Goal: Task Accomplishment & Management: Manage account settings

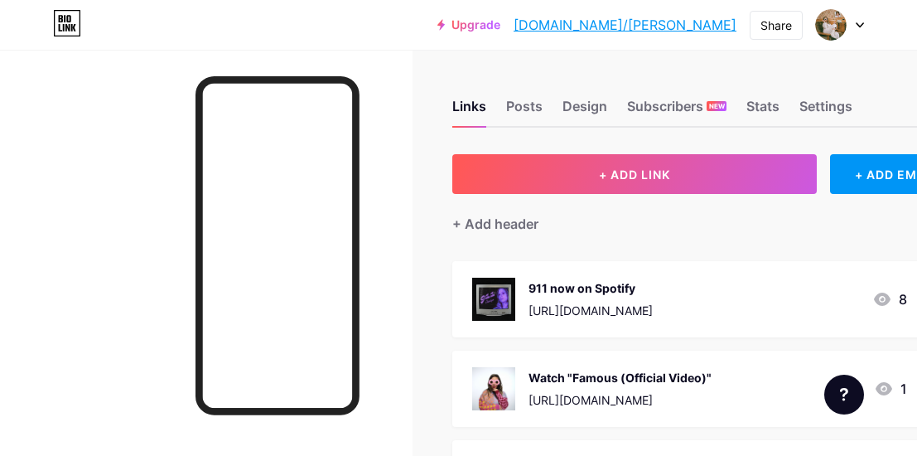
click at [860, 22] on icon at bounding box center [860, 25] width 8 height 6
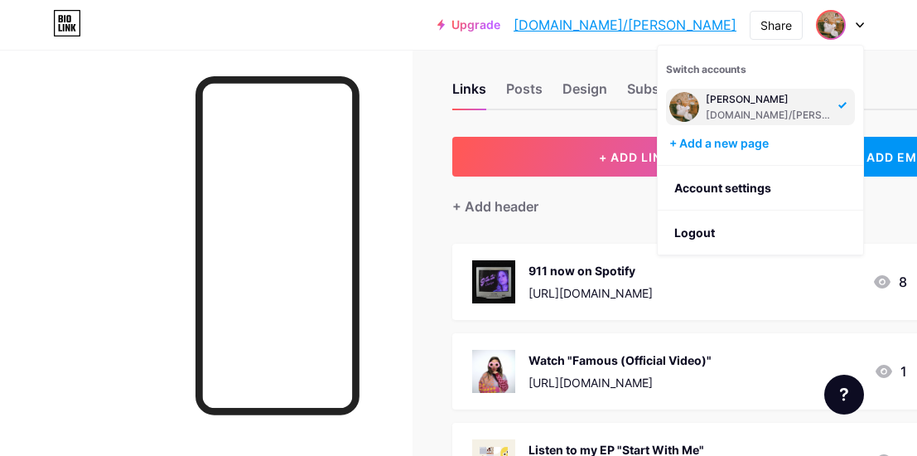
scroll to position [18, 0]
click at [751, 98] on div "[PERSON_NAME]" at bounding box center [770, 99] width 128 height 13
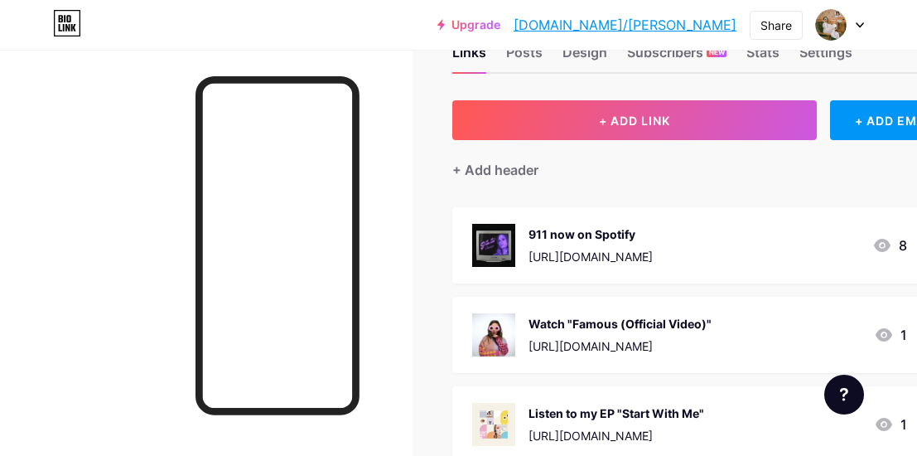
scroll to position [54, 2]
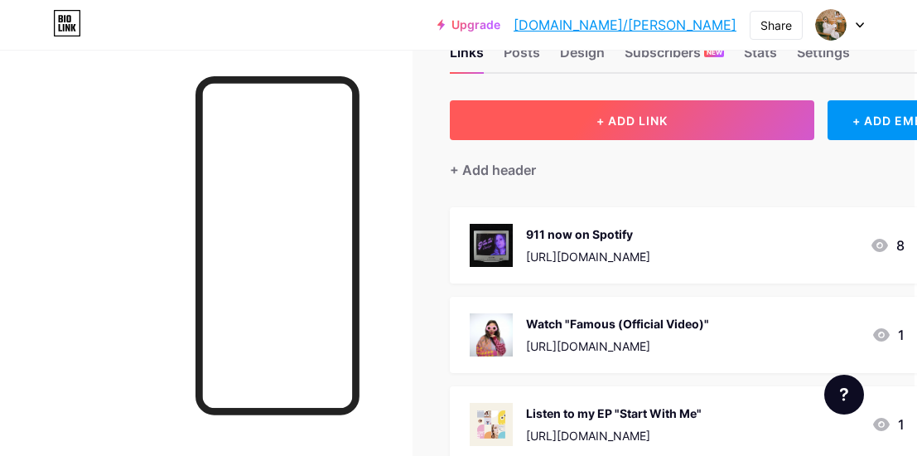
click at [605, 107] on button "+ ADD LINK" at bounding box center [632, 120] width 364 height 40
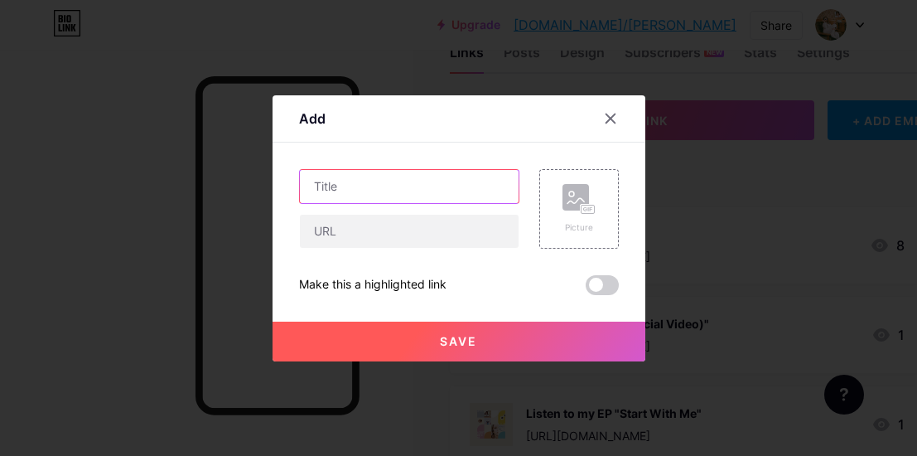
click at [388, 191] on input "text" at bounding box center [409, 186] width 219 height 33
paste input "[URL][DOMAIN_NAME]"
type input "[URL][DOMAIN_NAME]"
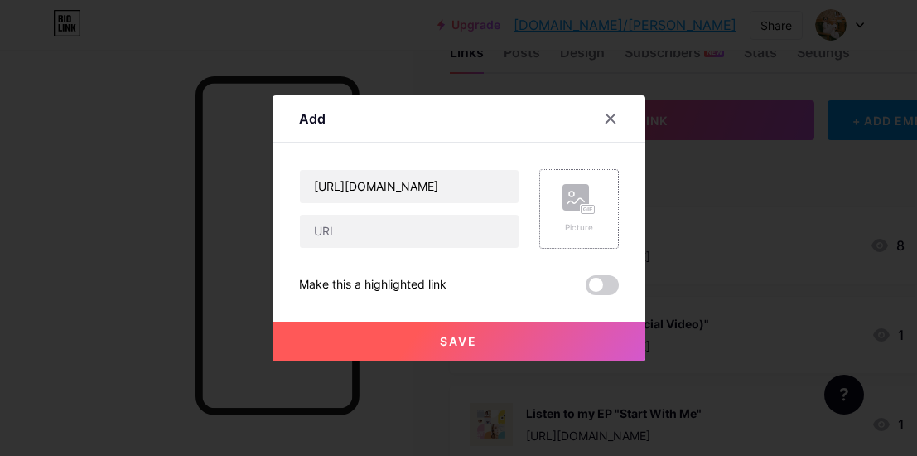
scroll to position [0, 0]
click at [580, 206] on rect at bounding box center [587, 209] width 15 height 10
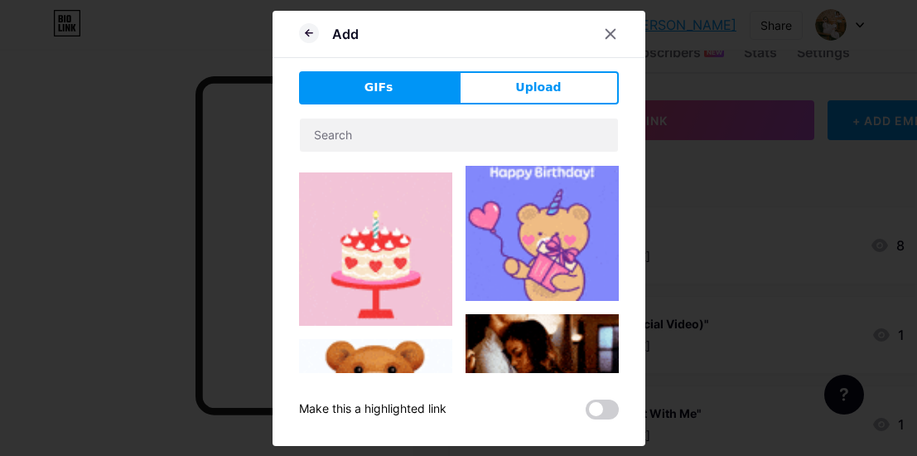
scroll to position [227, 0]
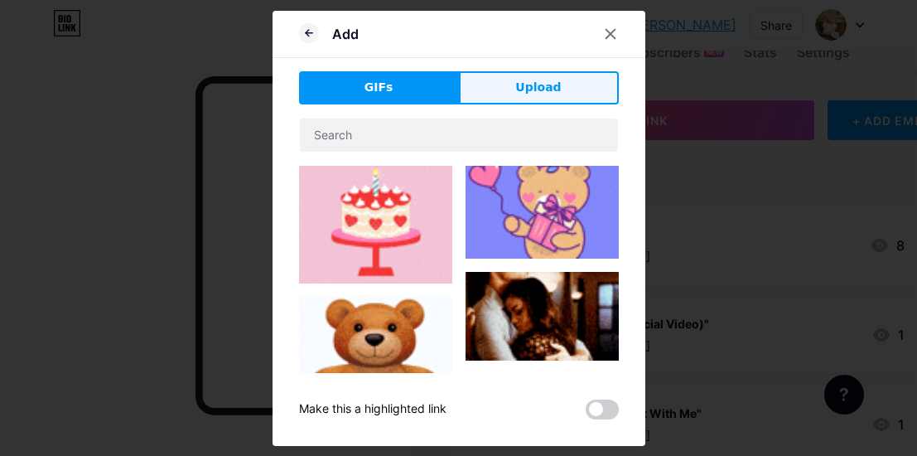
click at [541, 80] on span "Upload" at bounding box center [538, 87] width 46 height 17
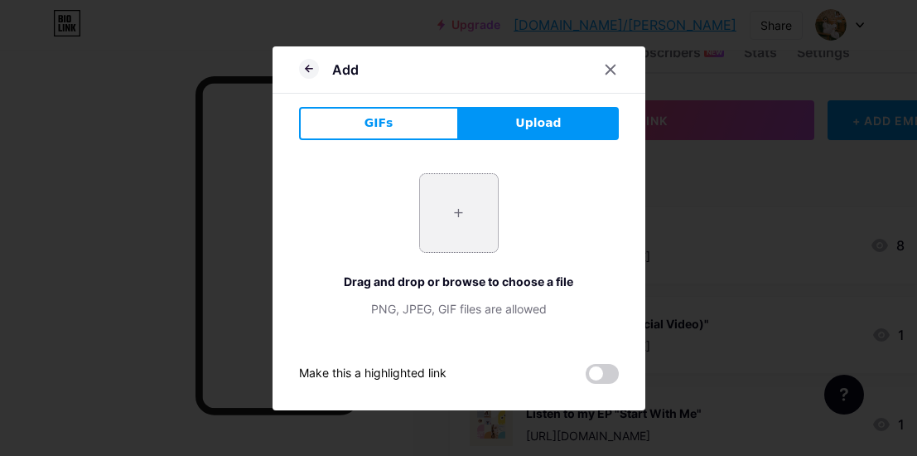
click at [465, 201] on input "file" at bounding box center [459, 213] width 78 height 78
type input "C:\fakepath\Charlyn_Design_2024_single_Bittersweet_COVER-2.4.jpg"
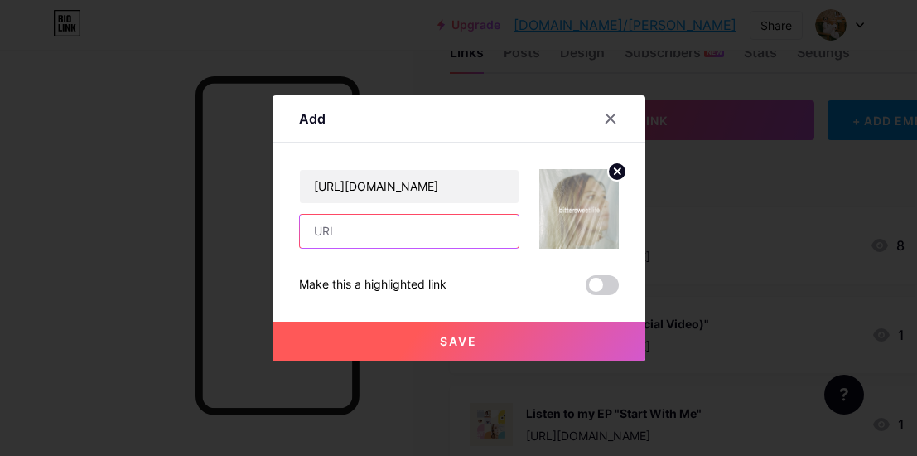
click at [385, 231] on input "text" at bounding box center [409, 231] width 219 height 33
paste input "[URL][DOMAIN_NAME]"
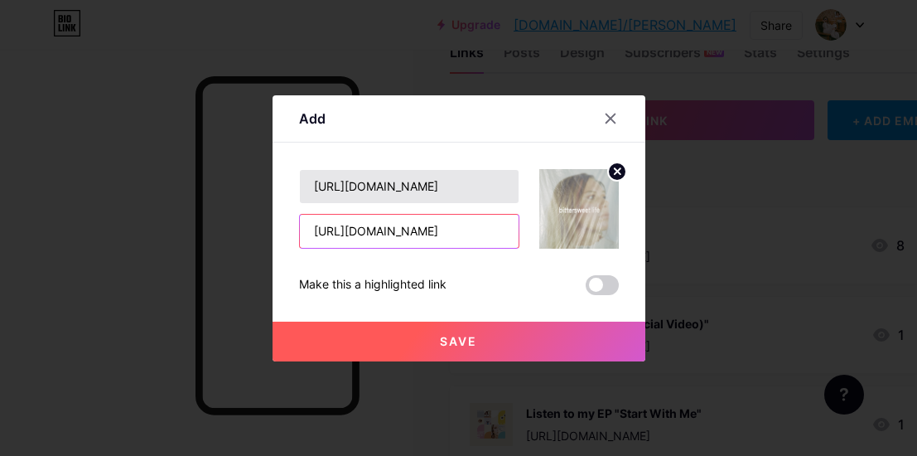
scroll to position [0, 128]
type input "[URL][DOMAIN_NAME]"
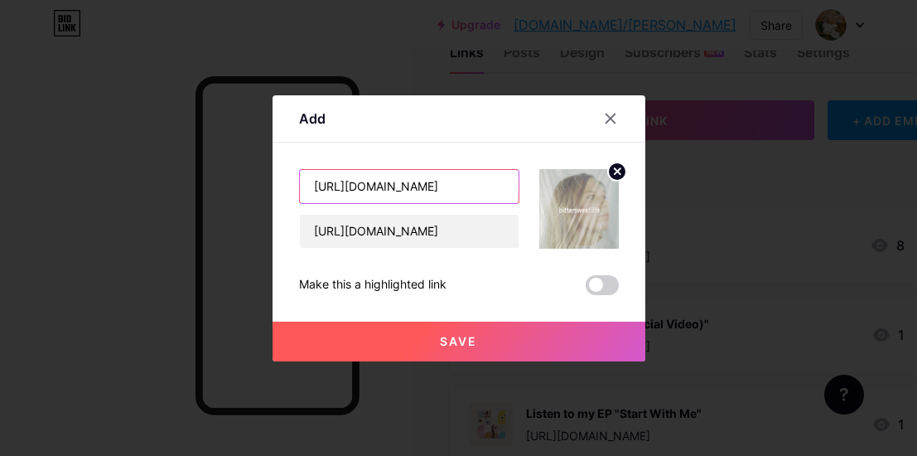
scroll to position [0, 0]
click at [381, 183] on input "[URL][DOMAIN_NAME]" at bounding box center [409, 186] width 219 height 33
click at [409, 183] on input "Pre-Save Bitters2eet Life"" at bounding box center [409, 186] width 219 height 33
type input "Pre-Save "Bittersweet Life""
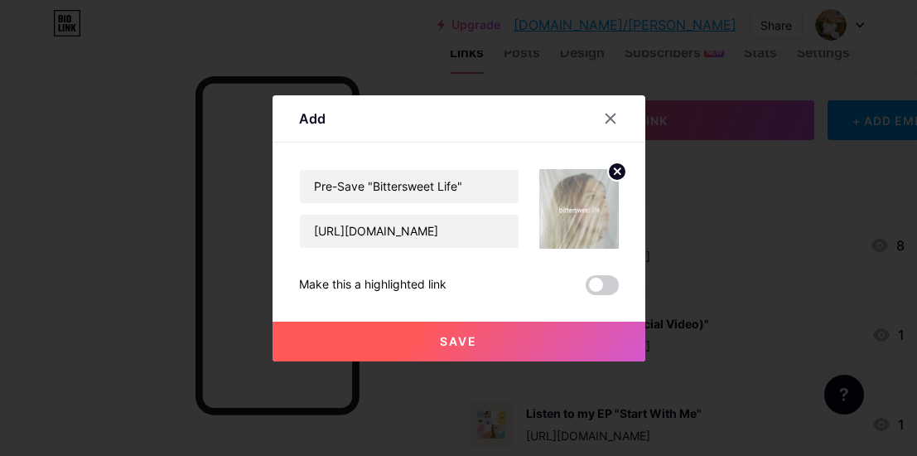
click at [464, 335] on span "Save" at bounding box center [458, 341] width 37 height 14
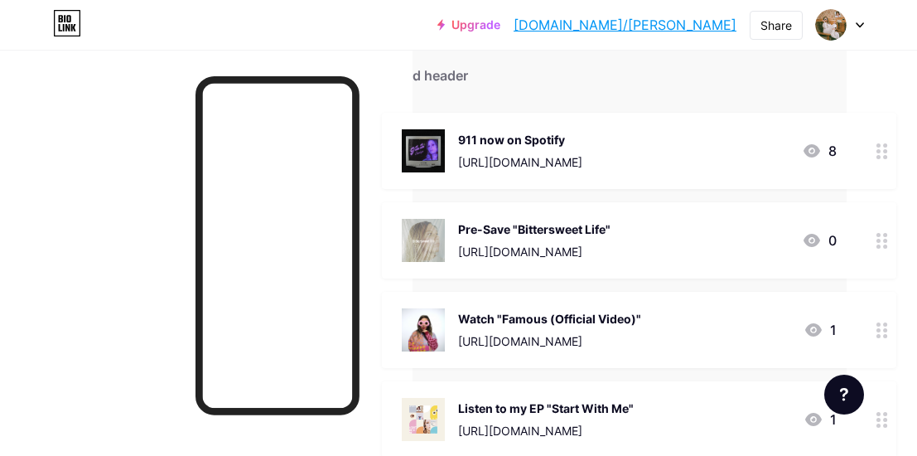
scroll to position [173, 70]
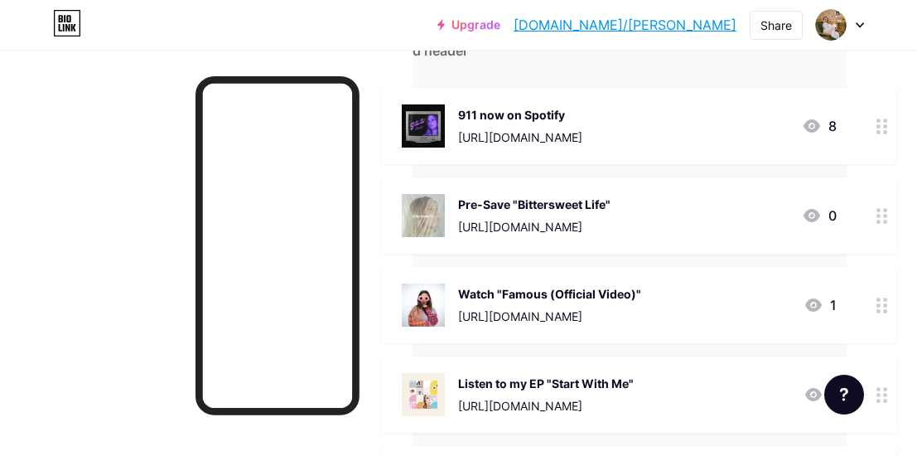
click at [880, 124] on icon at bounding box center [882, 126] width 12 height 16
click at [596, 294] on span at bounding box center [602, 302] width 33 height 20
click at [586, 306] on input "checkbox" at bounding box center [586, 306] width 0 height 0
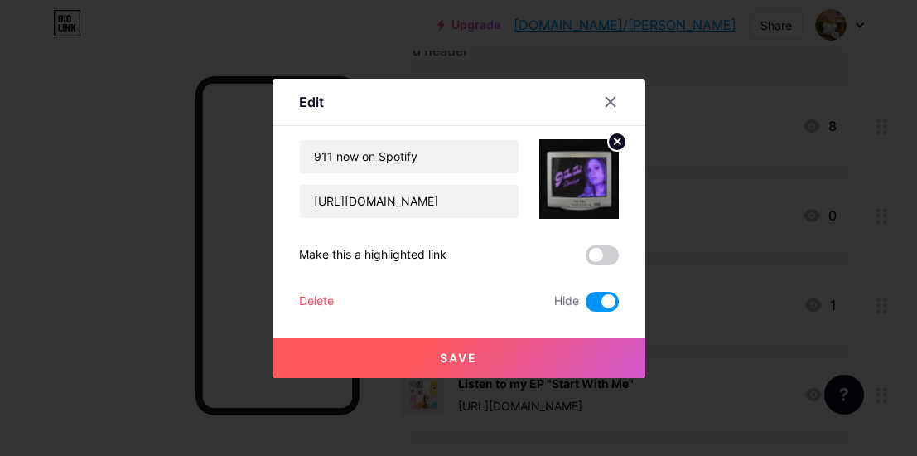
click at [307, 294] on div "Delete" at bounding box center [316, 302] width 35 height 20
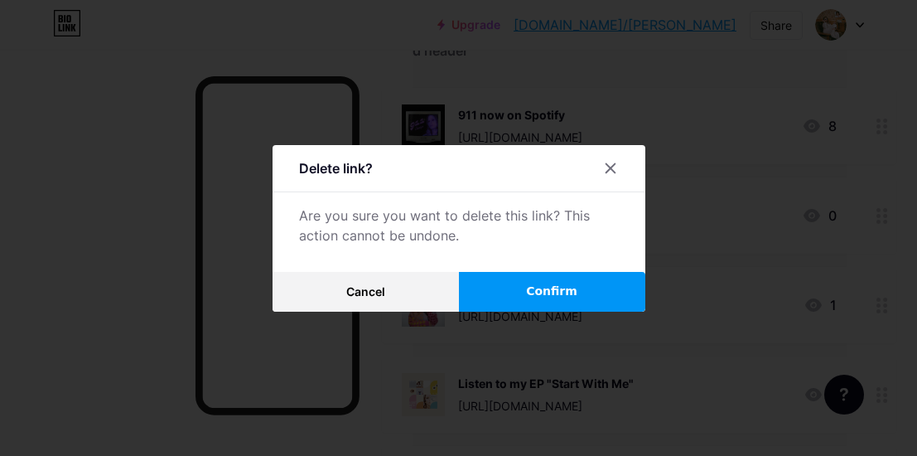
click at [533, 301] on button "Confirm" at bounding box center [552, 292] width 186 height 40
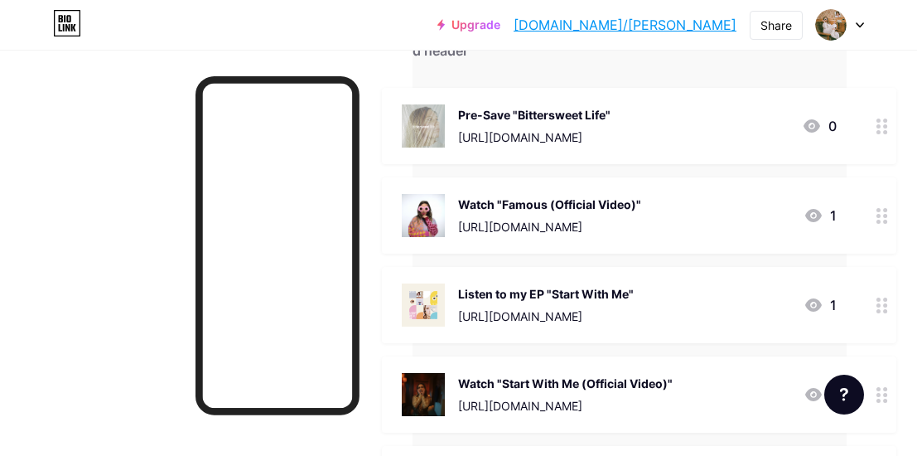
click at [879, 216] on icon at bounding box center [882, 216] width 12 height 16
click at [300, 287] on div "Watch "Famous (Official Video)" https://www.youtube.com/watch?v=N0o6REm0wpk Mak…" at bounding box center [459, 225] width 320 height 172
click at [306, 294] on div "Delete" at bounding box center [316, 302] width 35 height 20
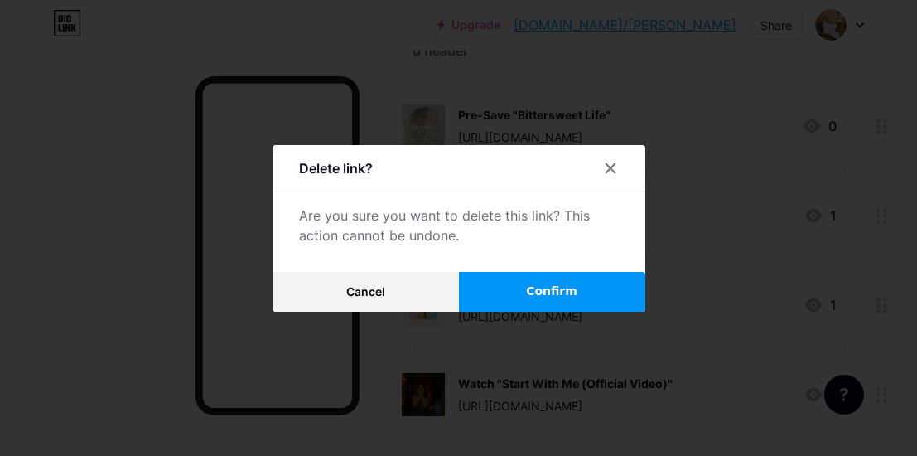
click at [614, 300] on button "Confirm" at bounding box center [552, 292] width 186 height 40
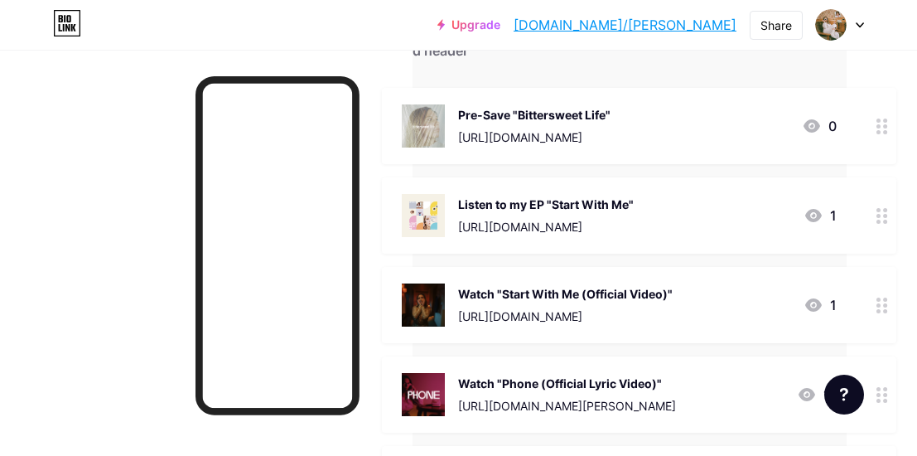
click at [871, 305] on div at bounding box center [882, 305] width 28 height 76
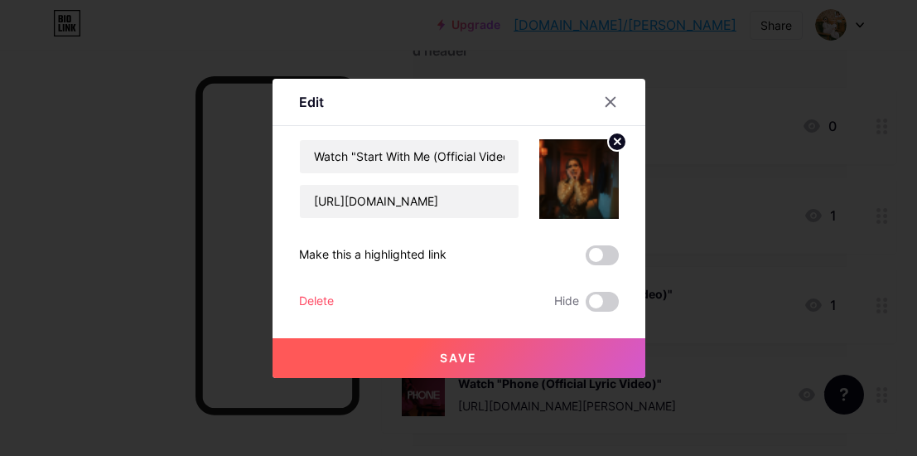
click at [287, 290] on div "Edit Content YouTube Play YouTube video without leaving your page. ADD Vimeo Pl…" at bounding box center [458, 228] width 373 height 299
click at [302, 293] on div "Delete" at bounding box center [316, 302] width 35 height 20
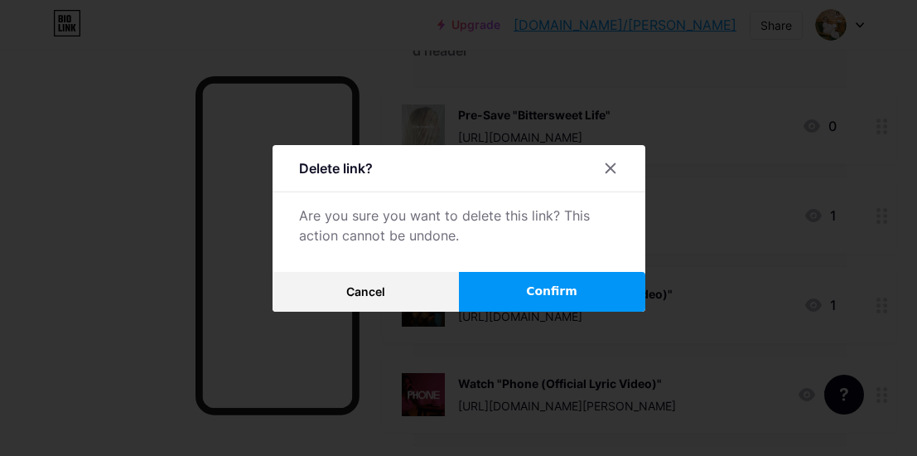
click at [553, 279] on button "Confirm" at bounding box center [552, 292] width 186 height 40
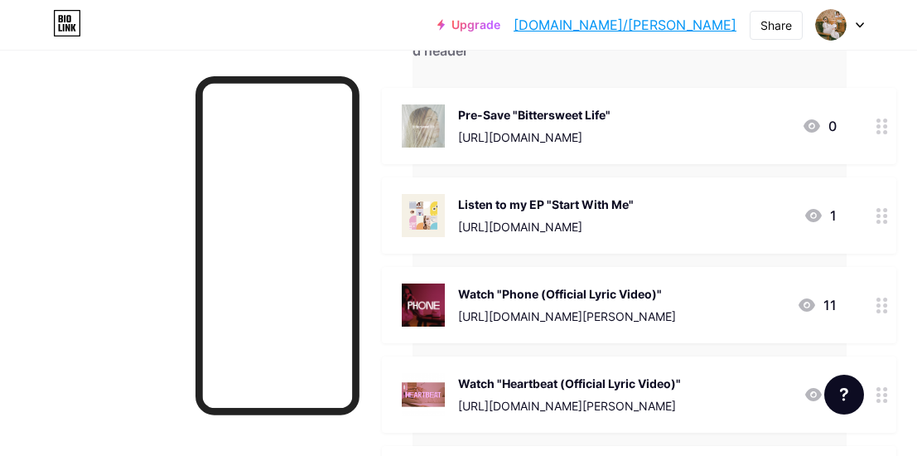
click at [887, 305] on icon at bounding box center [882, 305] width 12 height 16
click at [306, 289] on div "Watch "Phone (Official Lyric Video)" https://www.youtube.com/watch?v=66-Da9_DvV…" at bounding box center [459, 225] width 320 height 172
click at [311, 296] on div "Delete" at bounding box center [316, 302] width 35 height 20
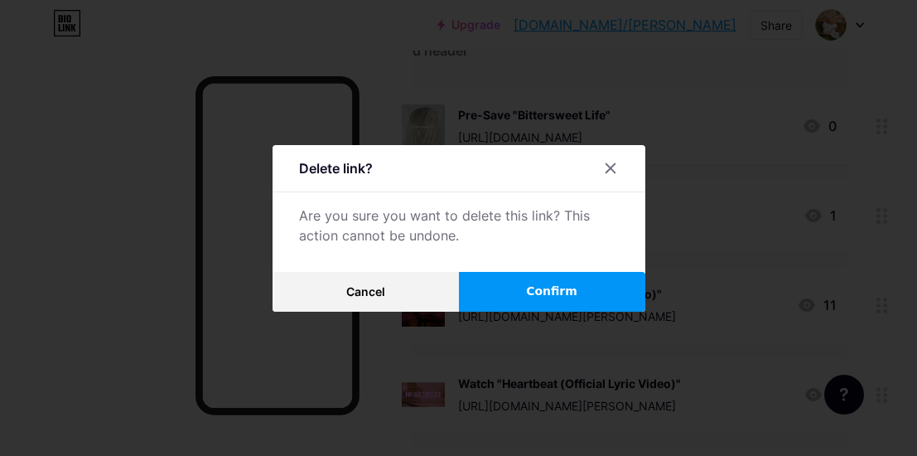
click at [531, 299] on span "Confirm" at bounding box center [551, 290] width 51 height 17
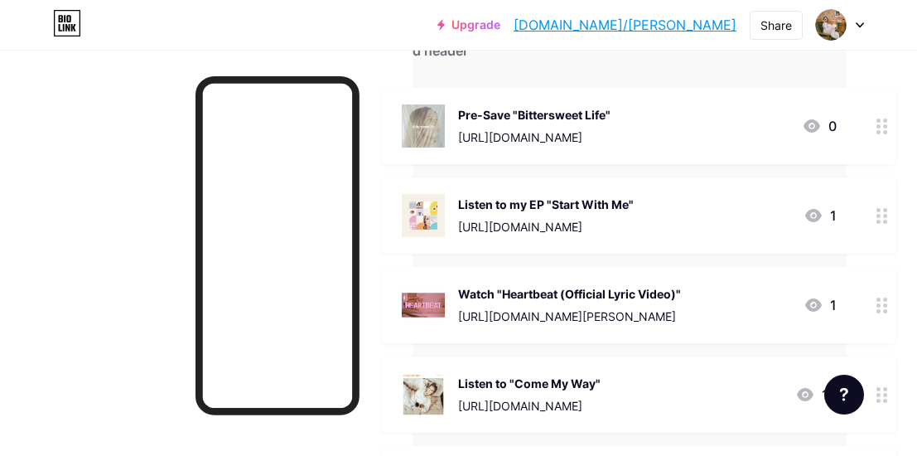
click at [882, 309] on icon at bounding box center [882, 305] width 12 height 16
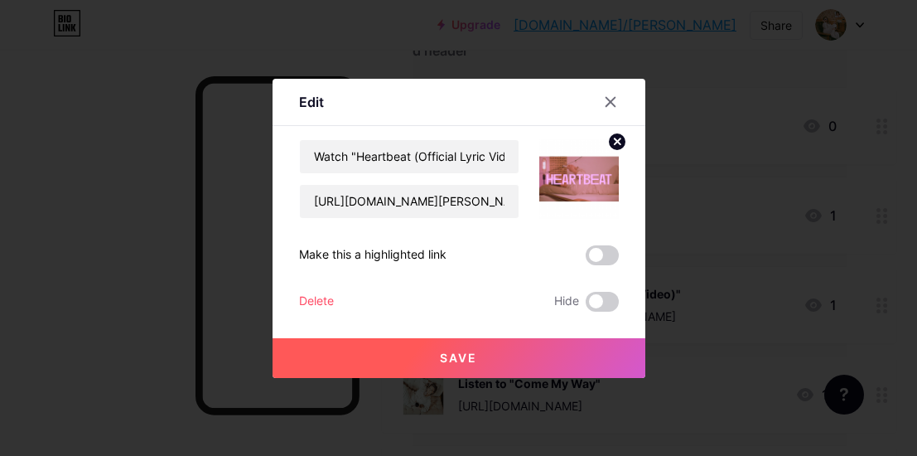
click at [299, 293] on div "Delete" at bounding box center [316, 302] width 35 height 20
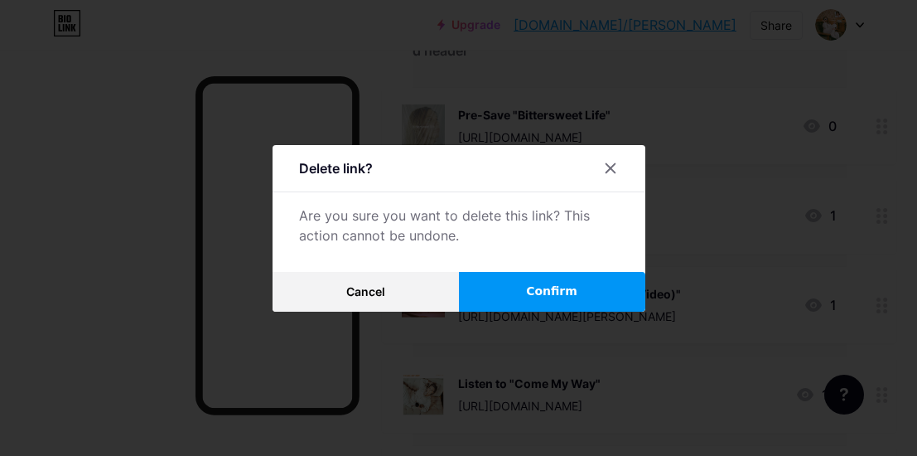
click at [527, 295] on button "Confirm" at bounding box center [552, 292] width 186 height 40
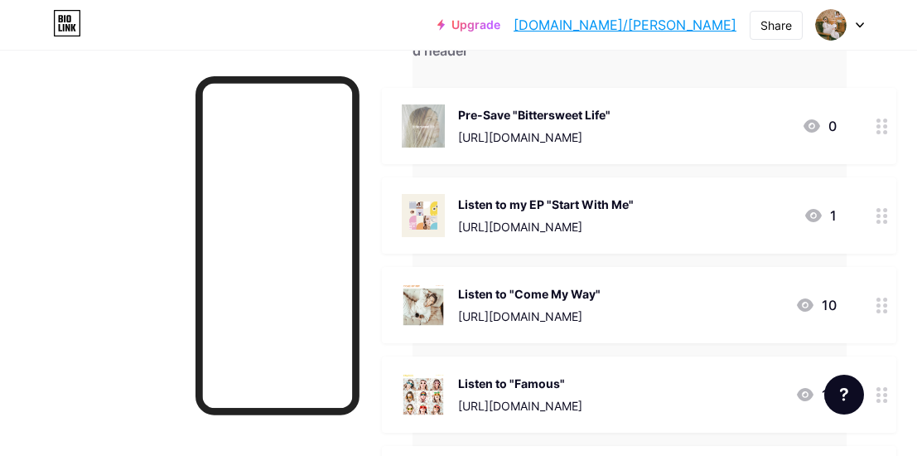
click at [880, 309] on icon at bounding box center [882, 305] width 12 height 16
click at [297, 291] on div "Edit Content YouTube Play YouTube video without leaving your page. ADD Vimeo Pl…" at bounding box center [458, 228] width 373 height 299
click at [324, 289] on div "Listen to "Come My Way" https://distrokid.com/hyperfollow/charlyn1/come-my-way …" at bounding box center [459, 225] width 320 height 172
click at [315, 297] on div "Delete" at bounding box center [316, 302] width 35 height 20
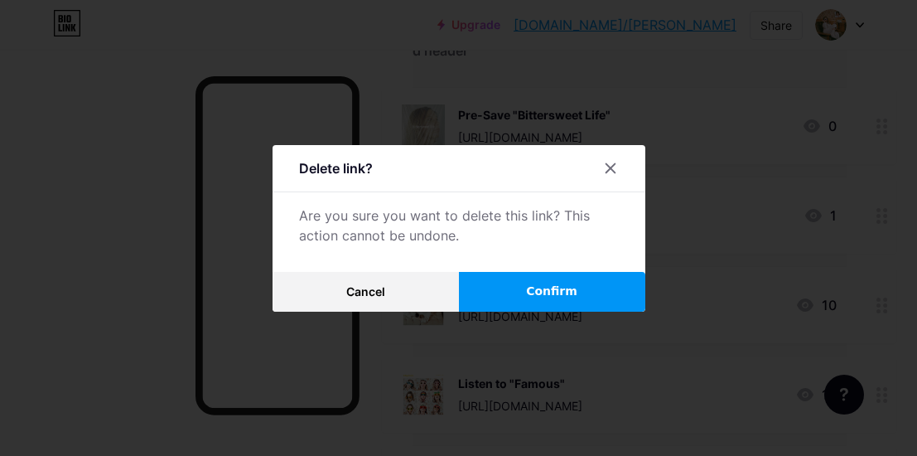
click at [494, 284] on button "Confirm" at bounding box center [552, 292] width 186 height 40
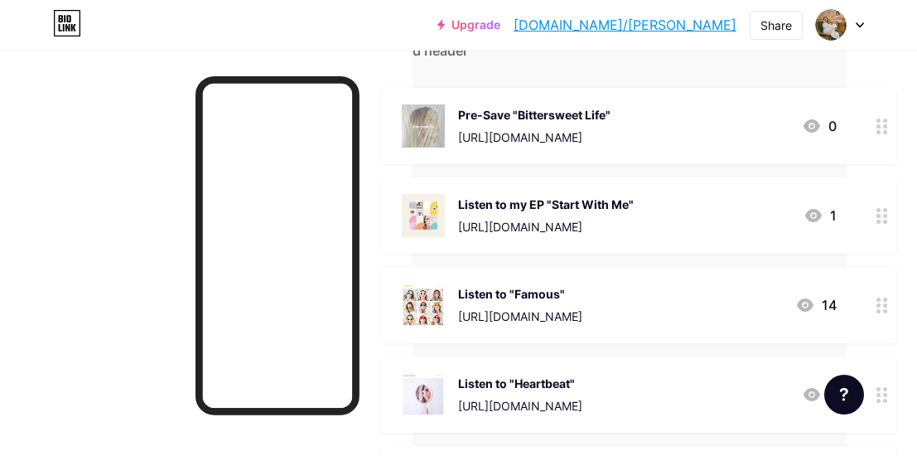
click at [877, 381] on div at bounding box center [882, 394] width 28 height 76
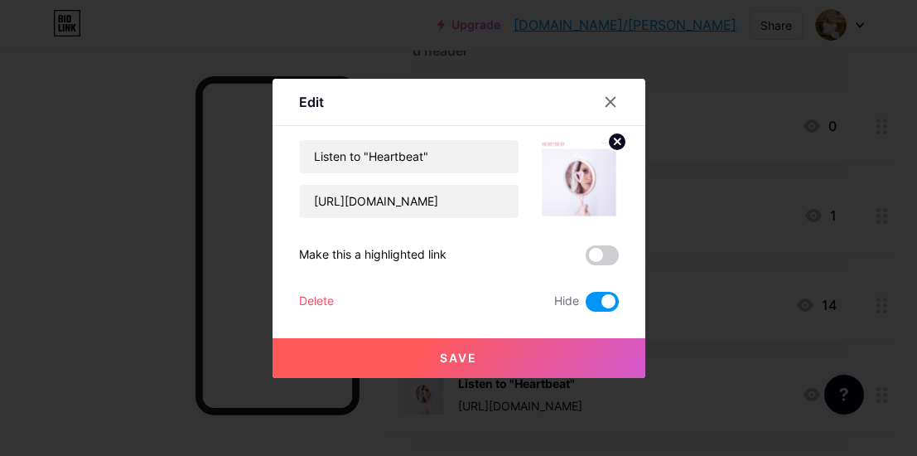
click at [335, 295] on div "Delete Hide" at bounding box center [459, 302] width 320 height 20
click at [313, 299] on div "Delete" at bounding box center [316, 302] width 35 height 20
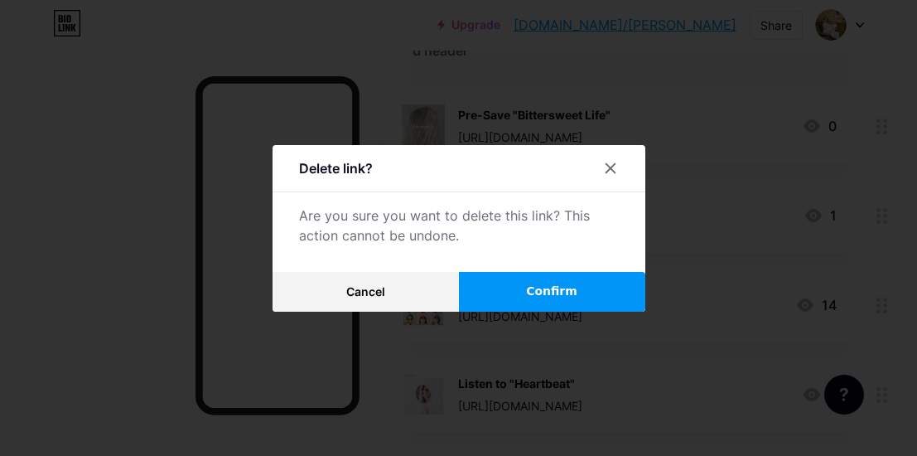
click at [503, 292] on button "Confirm" at bounding box center [552, 292] width 186 height 40
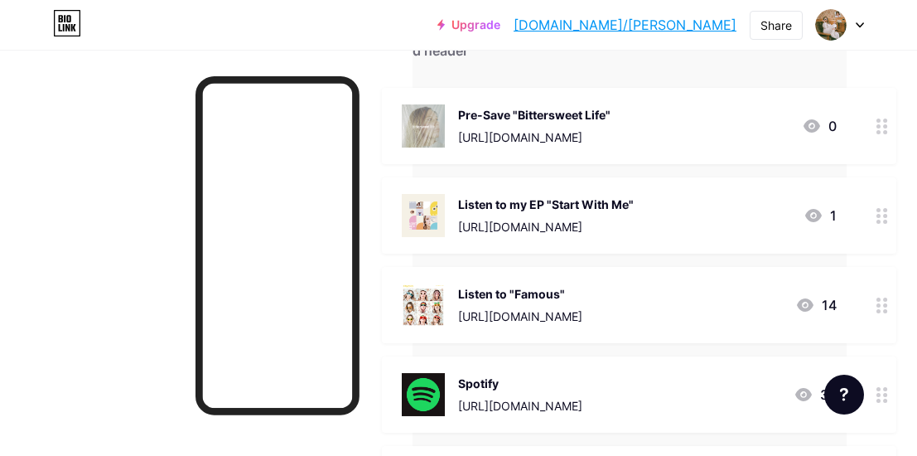
click at [875, 309] on div at bounding box center [882, 305] width 28 height 76
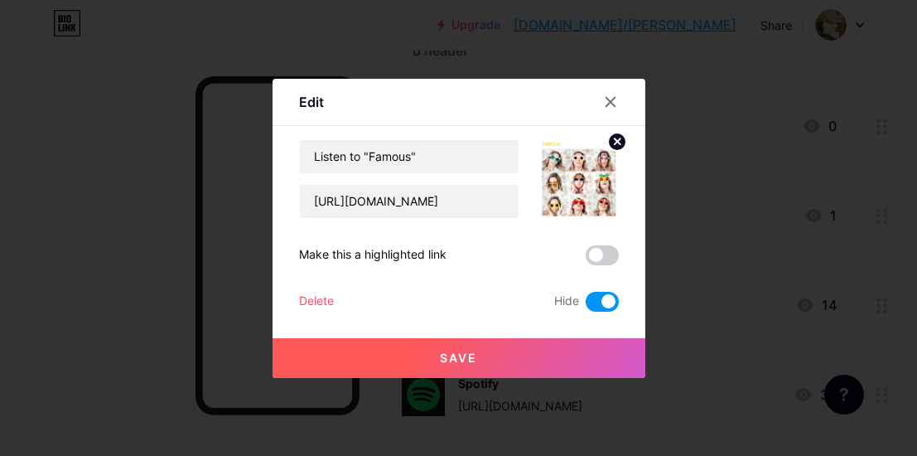
click at [301, 288] on div "Listen to "Famous" https://distrokid.com/hyperfollow/charlyn1/famous Make this …" at bounding box center [459, 225] width 320 height 172
click at [307, 292] on div "Delete" at bounding box center [316, 302] width 35 height 20
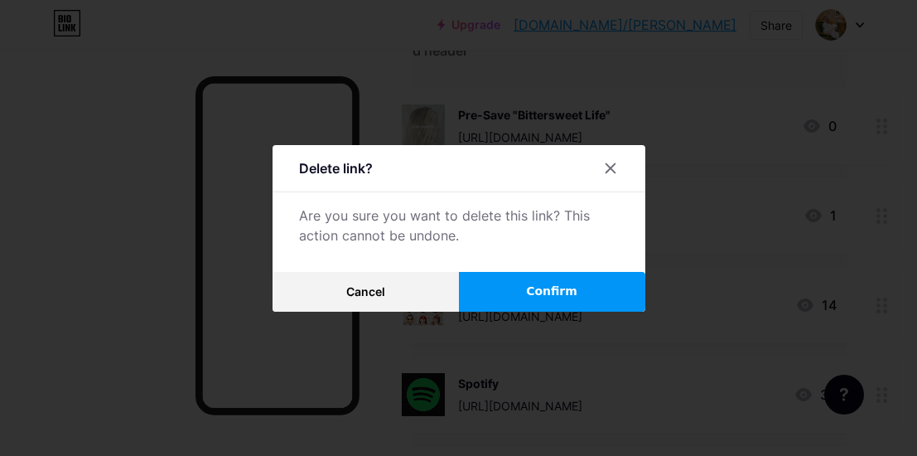
click at [572, 290] on span "Confirm" at bounding box center [551, 290] width 51 height 17
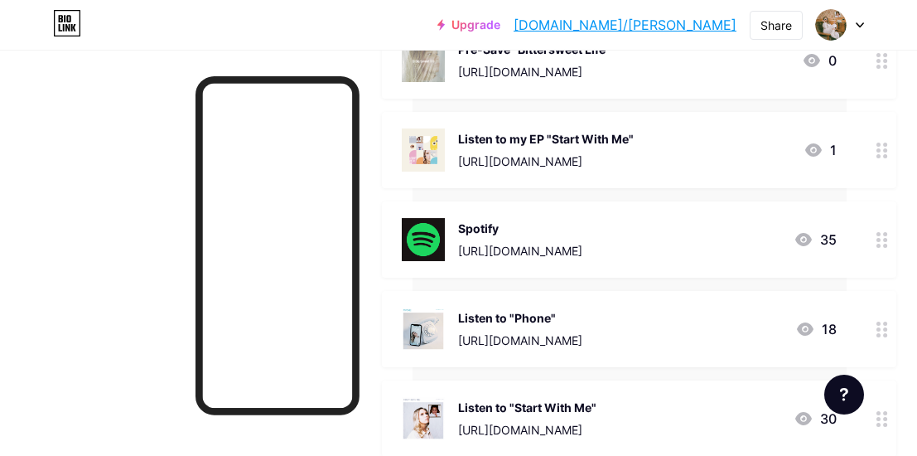
scroll to position [259, 70]
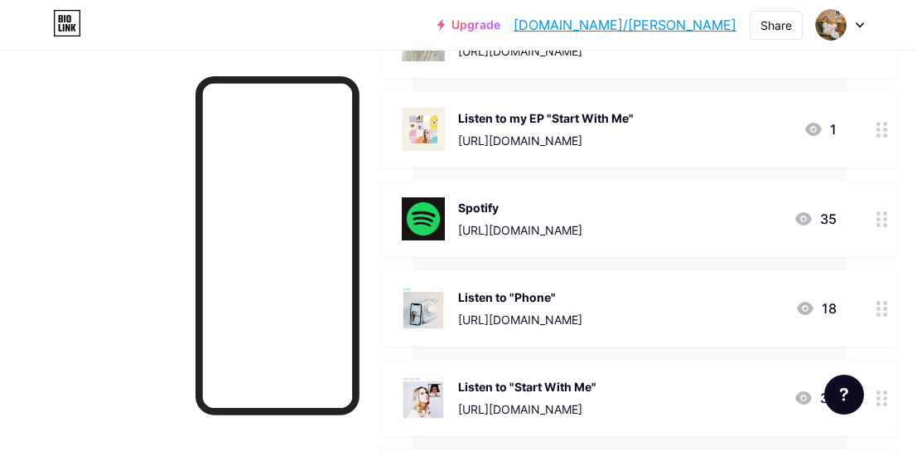
click at [877, 221] on icon at bounding box center [882, 219] width 12 height 16
click at [610, 95] on icon at bounding box center [610, 101] width 13 height 13
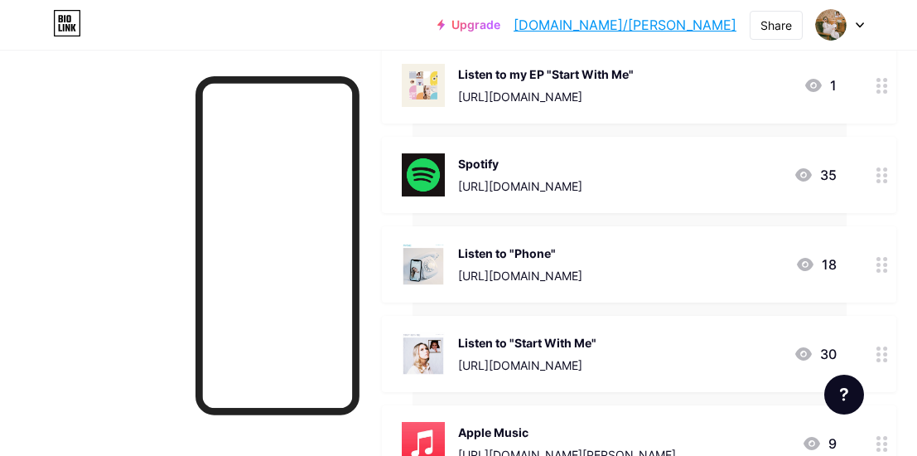
scroll to position [306, 70]
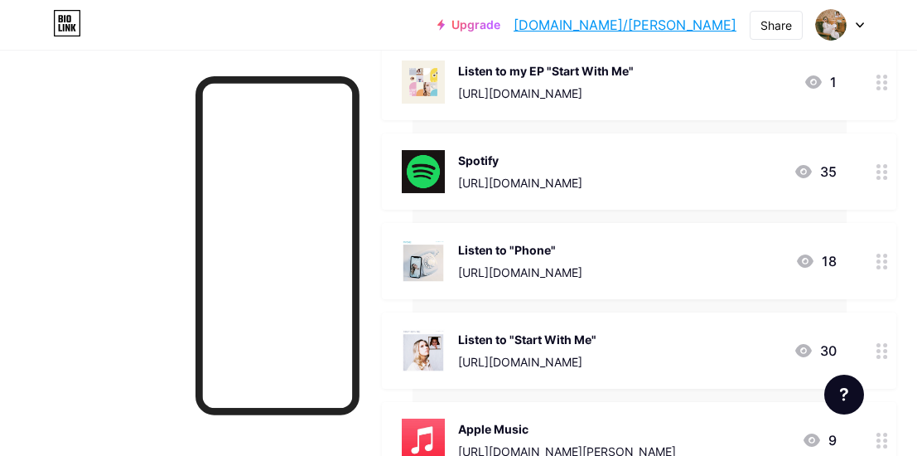
click at [880, 259] on circle at bounding box center [878, 261] width 4 height 4
click at [315, 292] on div "Delete" at bounding box center [316, 302] width 35 height 20
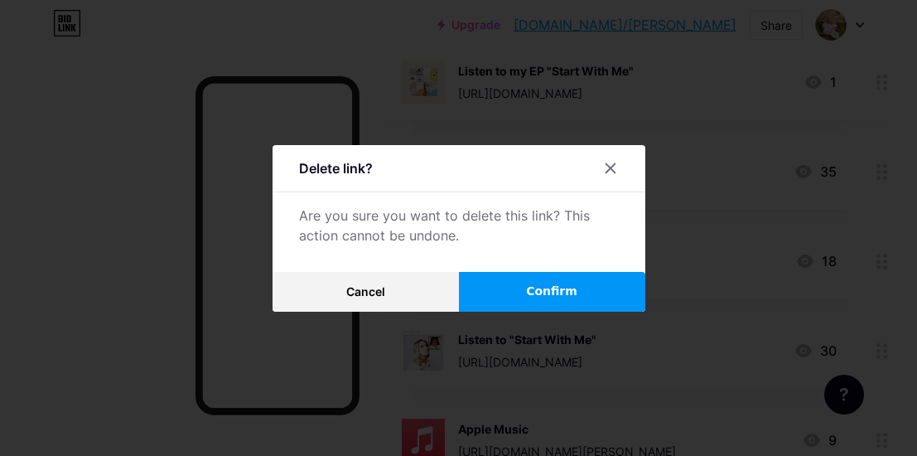
click at [614, 292] on button "Confirm" at bounding box center [552, 292] width 186 height 40
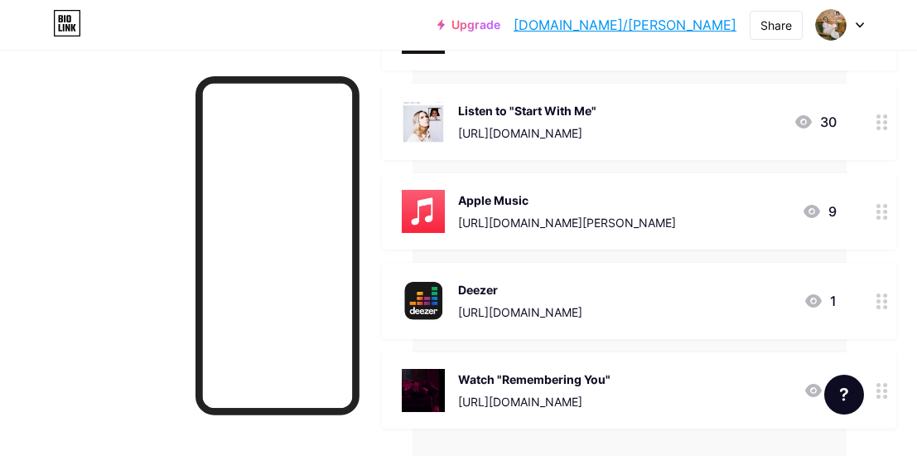
scroll to position [370, 70]
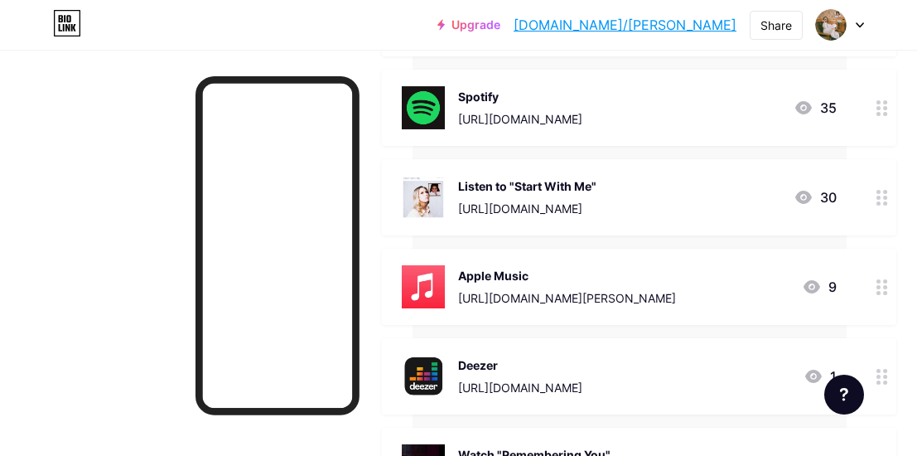
click at [876, 199] on icon at bounding box center [882, 198] width 12 height 16
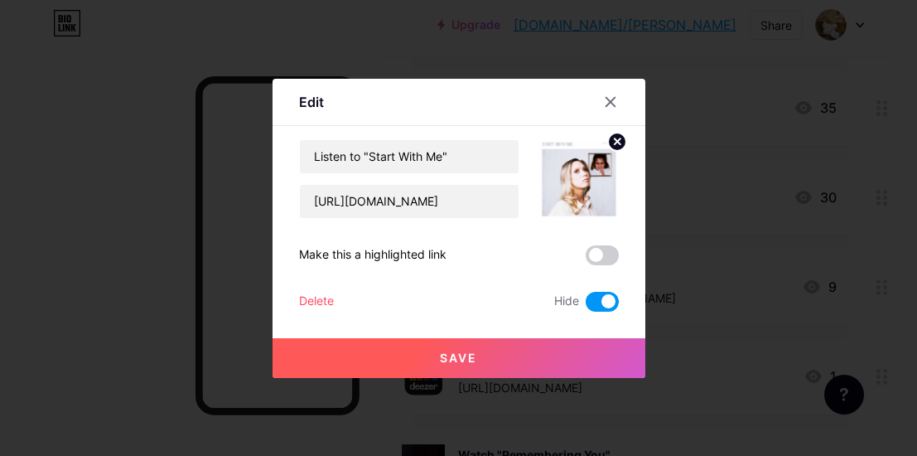
click at [312, 293] on div "Delete" at bounding box center [316, 302] width 35 height 20
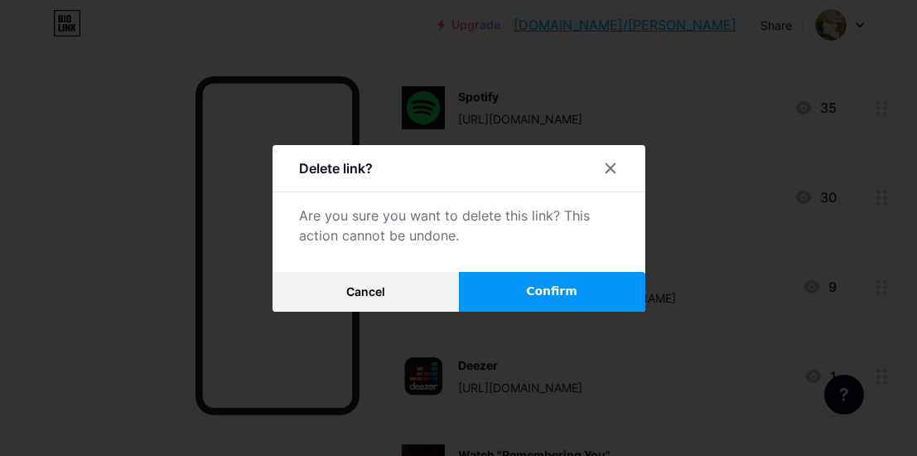
click at [586, 277] on button "Confirm" at bounding box center [552, 292] width 186 height 40
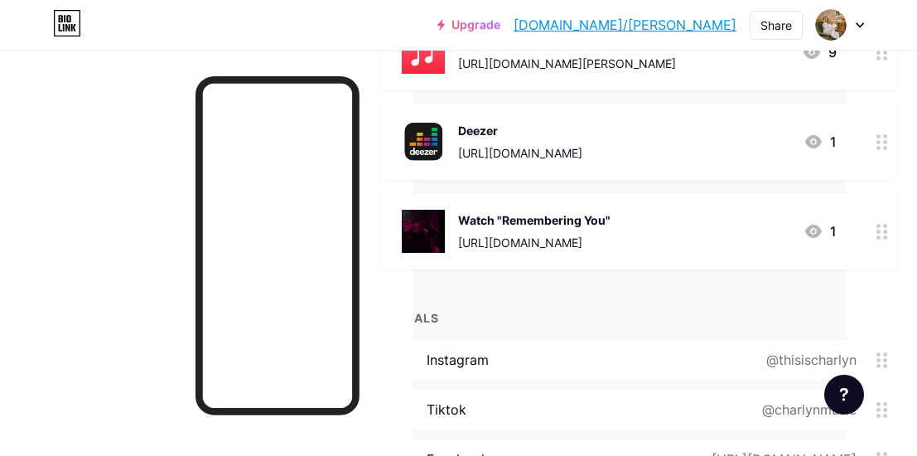
scroll to position [514, 70]
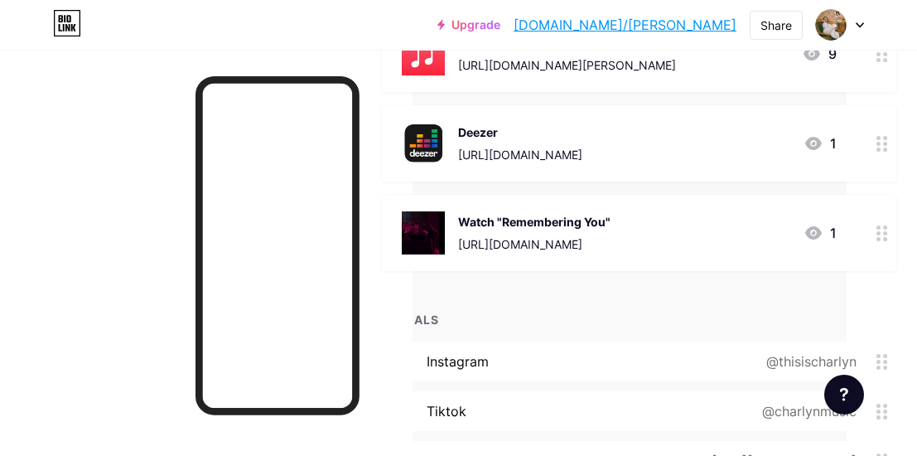
click at [893, 234] on div at bounding box center [882, 233] width 28 height 76
click at [295, 293] on div "Edit Content YouTube Play YouTube video without leaving your page. ADD Vimeo Pl…" at bounding box center [458, 228] width 373 height 299
click at [320, 293] on div "Delete" at bounding box center [316, 302] width 35 height 20
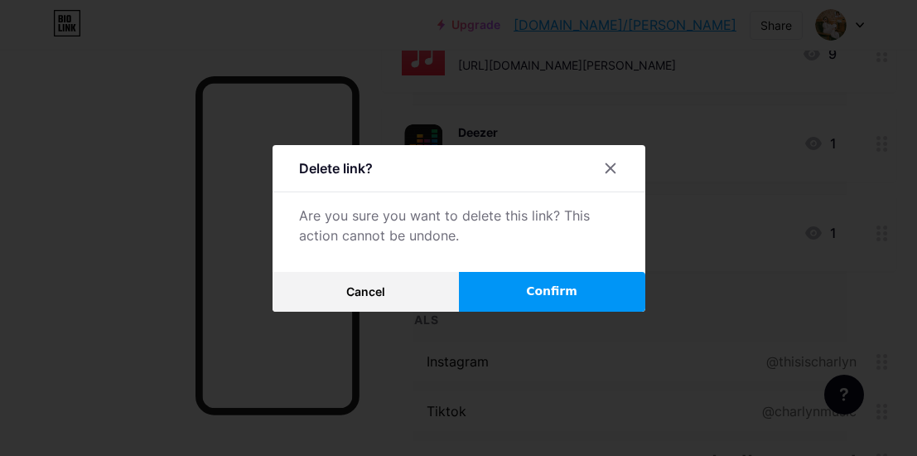
click at [544, 284] on span "Confirm" at bounding box center [551, 290] width 51 height 17
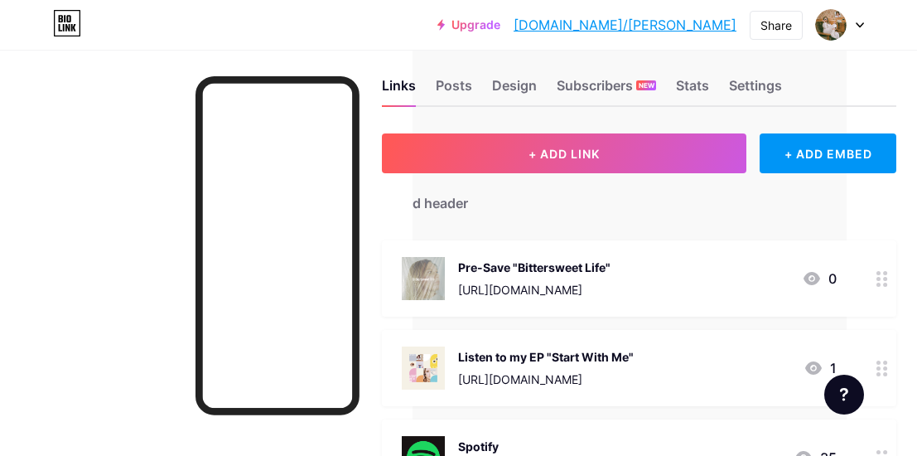
scroll to position [0, 70]
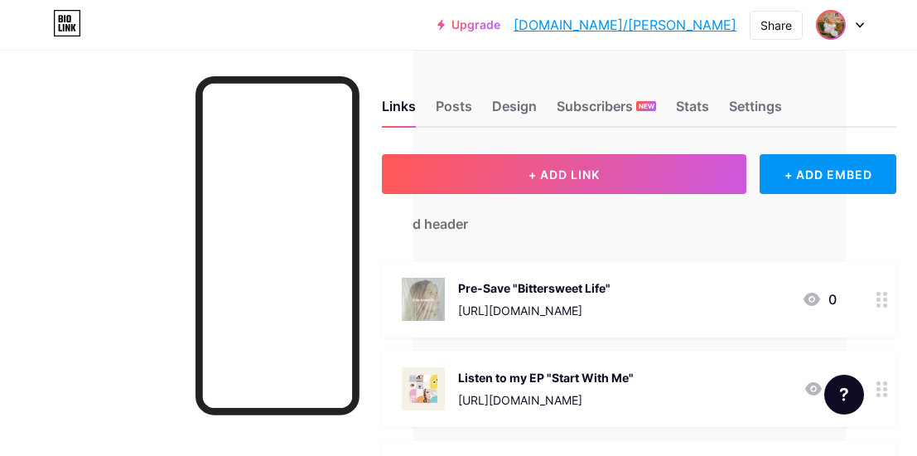
click at [824, 22] on img at bounding box center [830, 25] width 27 height 27
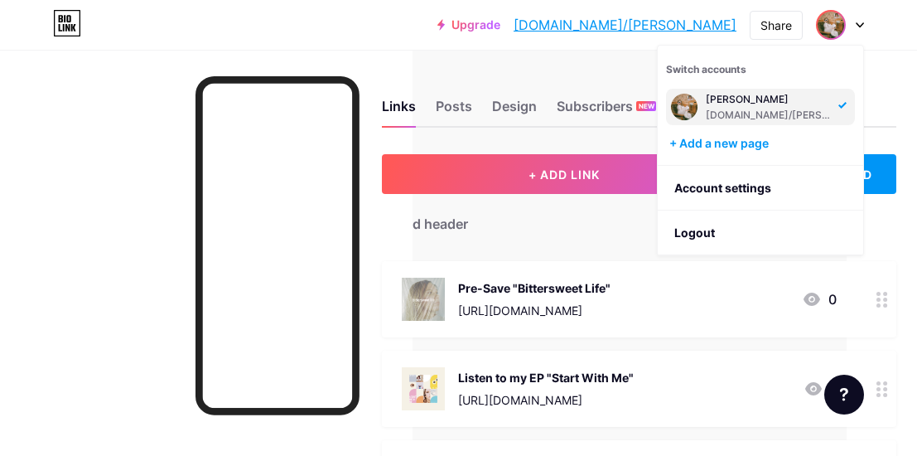
click at [692, 97] on img at bounding box center [684, 107] width 27 height 27
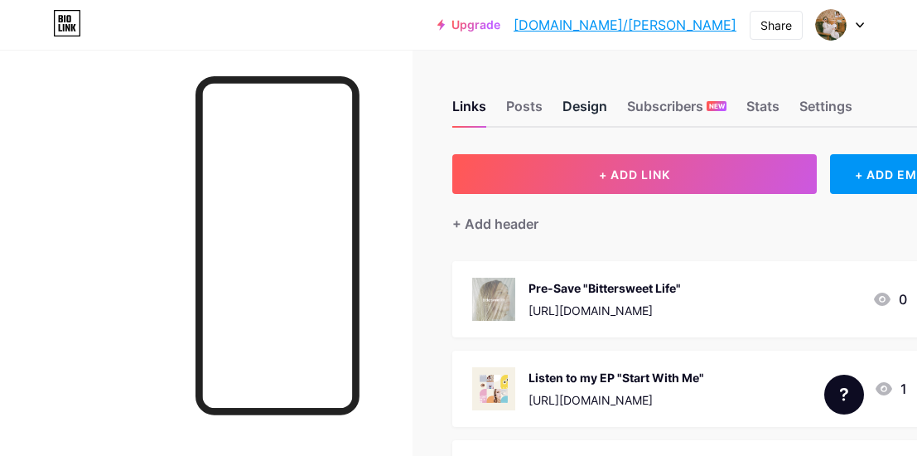
click at [574, 108] on div "Design" at bounding box center [584, 111] width 45 height 30
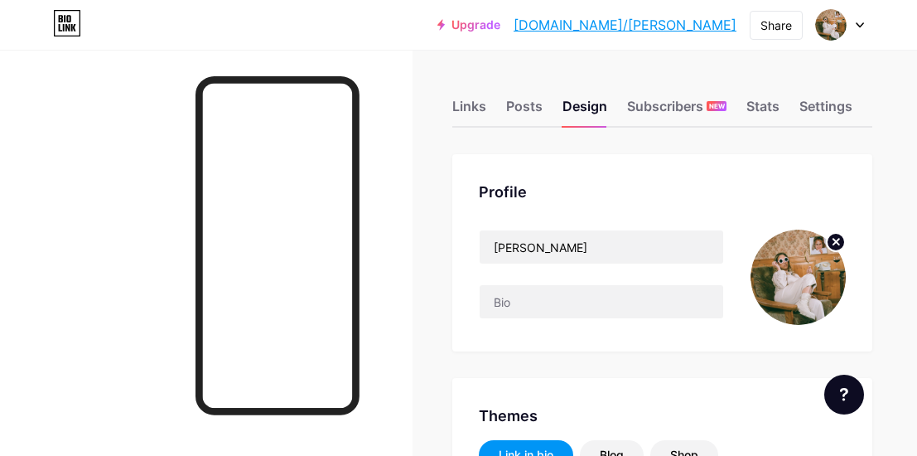
click at [823, 260] on img at bounding box center [797, 276] width 95 height 95
click at [788, 268] on img at bounding box center [797, 276] width 95 height 95
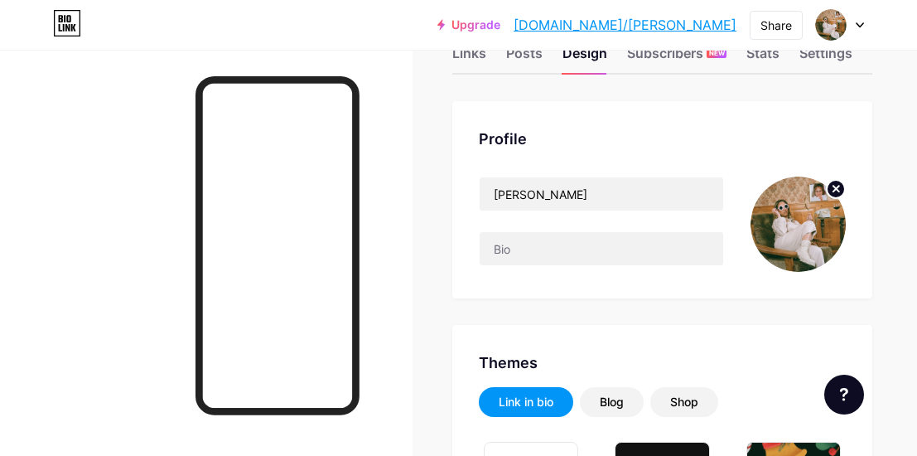
scroll to position [77, 0]
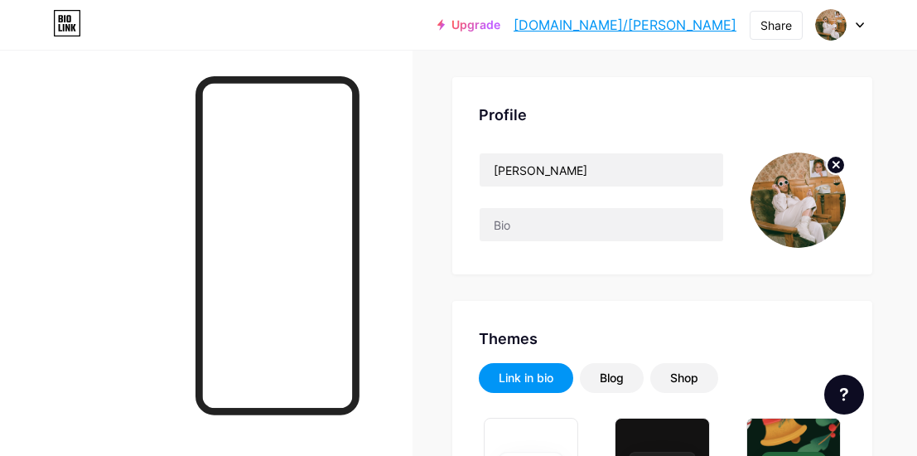
click at [802, 175] on img at bounding box center [797, 199] width 95 height 95
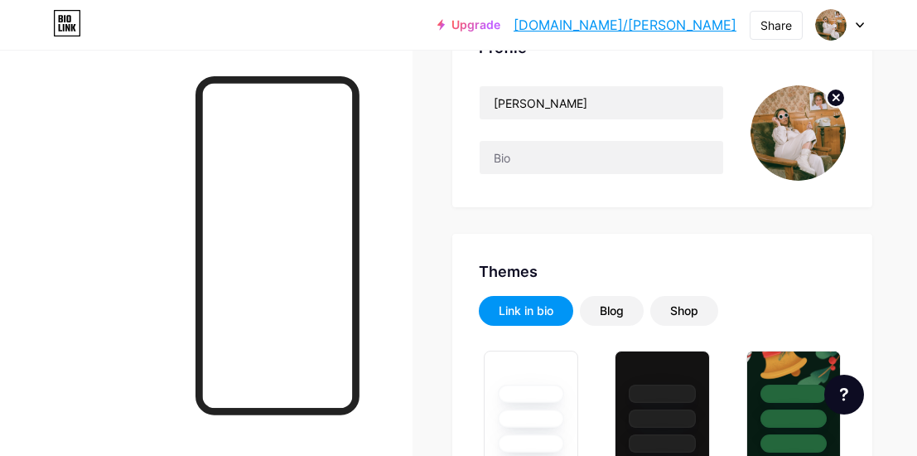
scroll to position [144, 4]
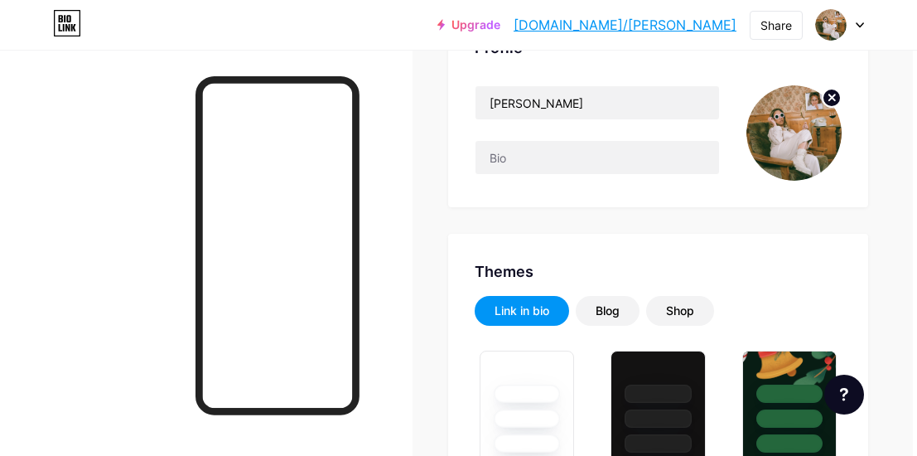
click at [818, 127] on img at bounding box center [793, 132] width 95 height 95
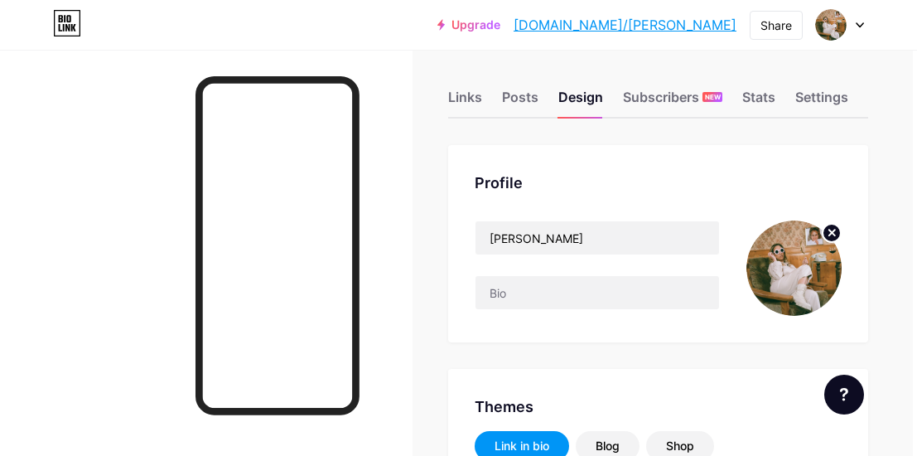
scroll to position [0, 4]
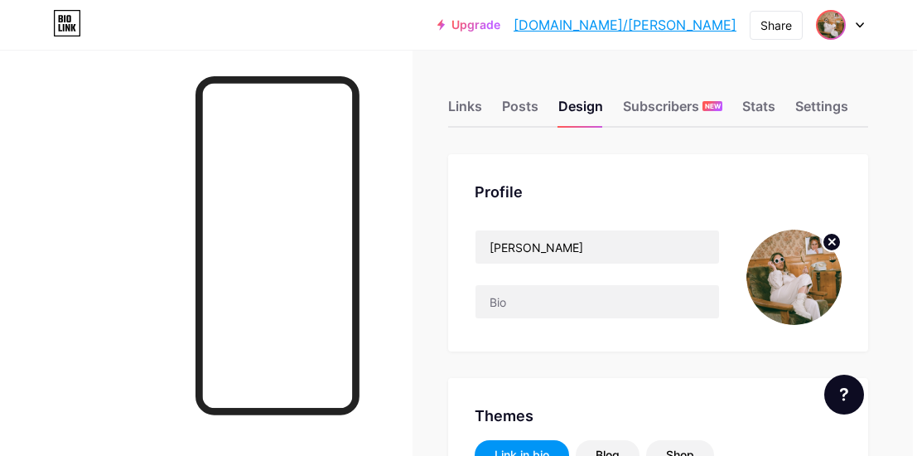
click at [837, 15] on img at bounding box center [830, 25] width 27 height 27
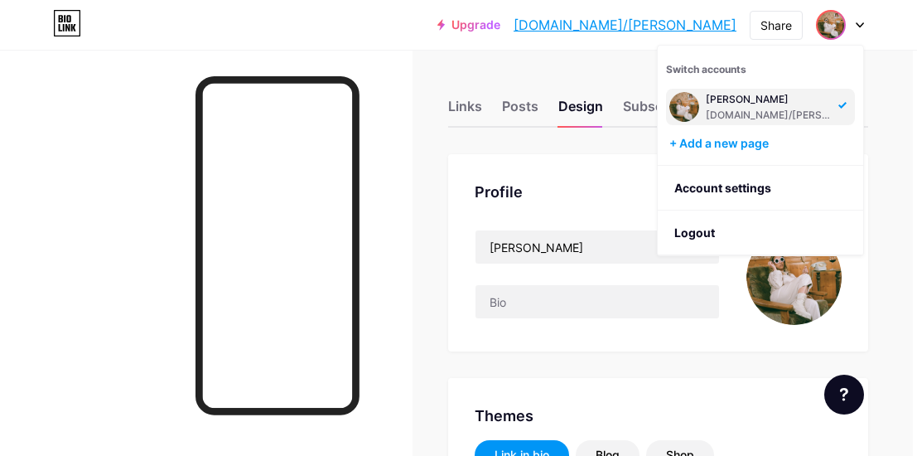
click at [748, 94] on div "[PERSON_NAME]" at bounding box center [770, 99] width 128 height 13
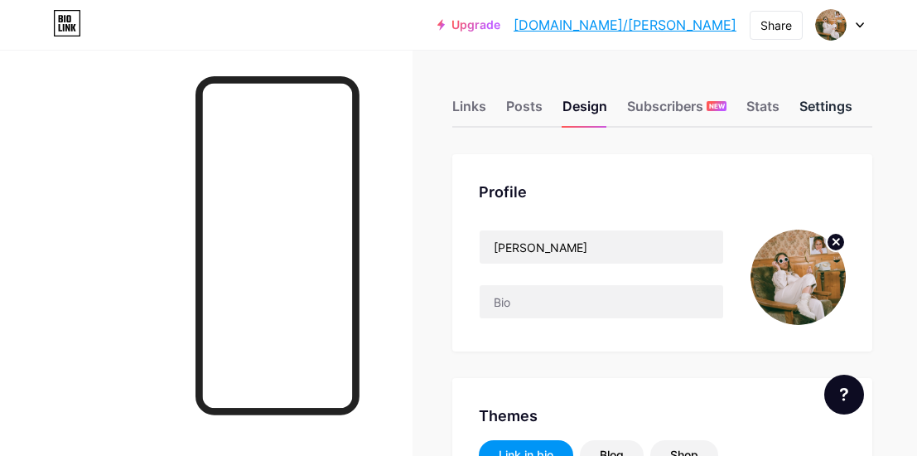
click at [814, 99] on div "Settings" at bounding box center [825, 111] width 53 height 30
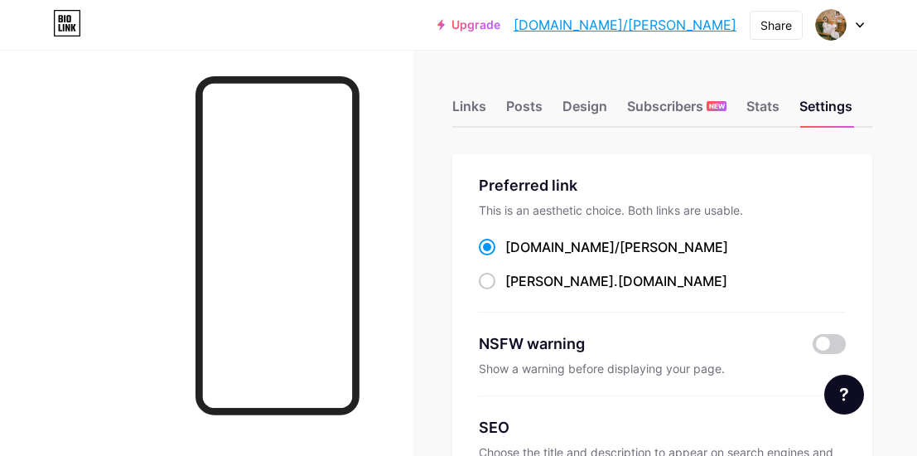
click at [673, 94] on div "Links Posts Design Subscribers NEW Stats Settings" at bounding box center [662, 99] width 420 height 58
click at [590, 99] on div "Design" at bounding box center [584, 111] width 45 height 30
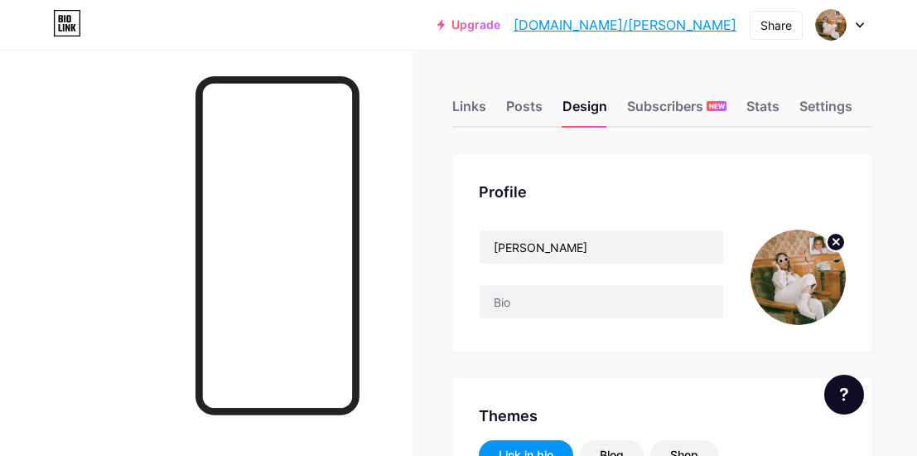
click at [784, 277] on img at bounding box center [797, 276] width 95 height 95
click at [832, 240] on circle at bounding box center [836, 242] width 18 height 18
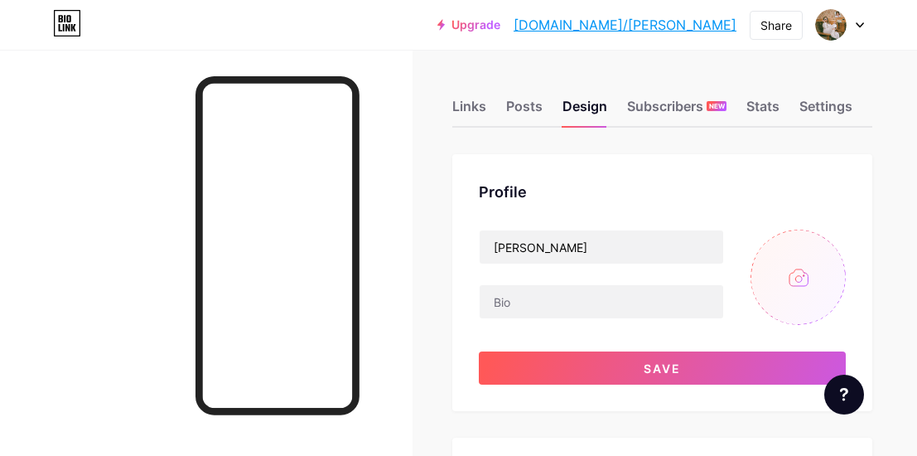
click at [784, 271] on input "file" at bounding box center [797, 276] width 95 height 95
type input "C:\fakepath\Charlyn_Design_2024_single_Bittersweet_COVER-2 copie.jpg"
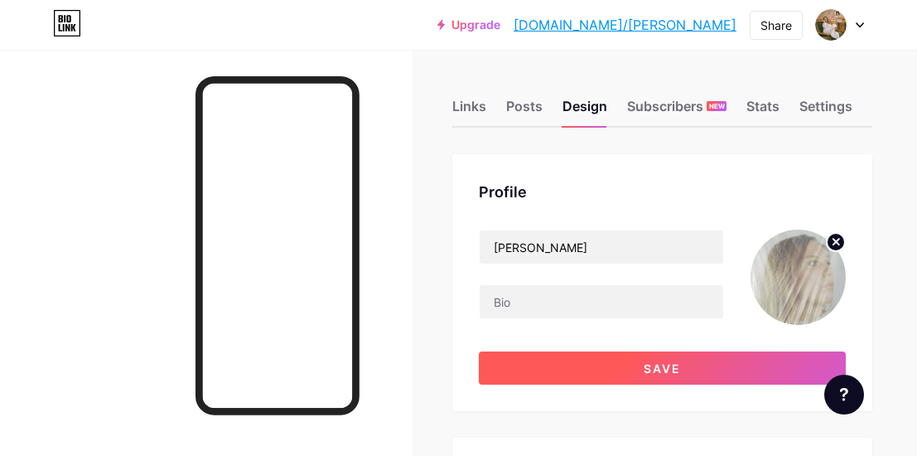
click at [658, 361] on span "Save" at bounding box center [662, 368] width 37 height 14
